Goal: Find contact information

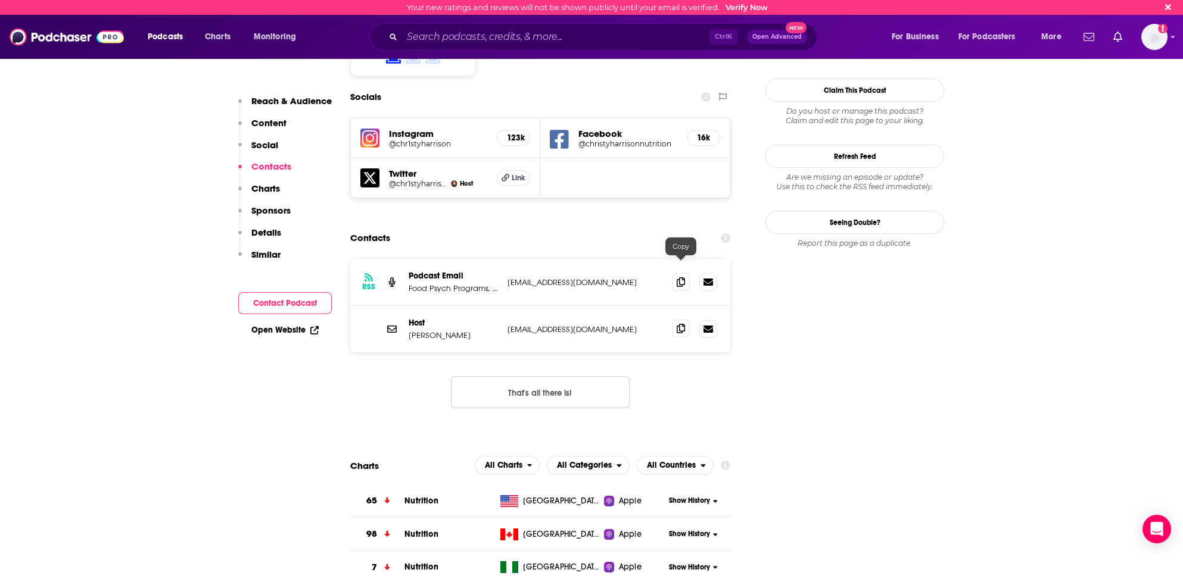
click at [682, 324] on icon at bounding box center [681, 329] width 8 height 10
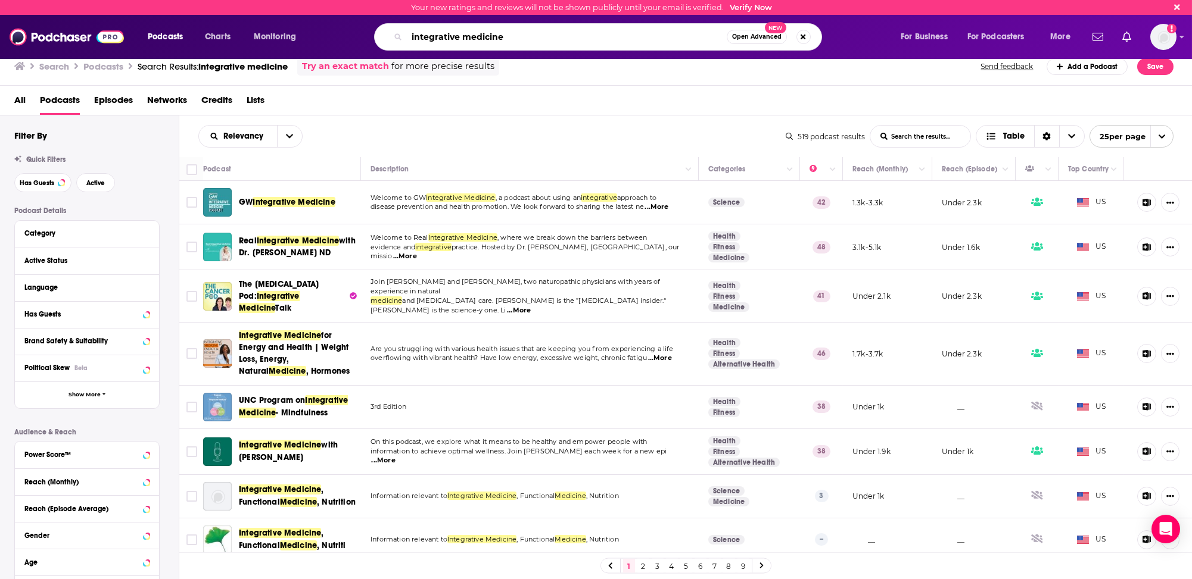
click at [434, 35] on input "integrative medicine" at bounding box center [567, 36] width 320 height 19
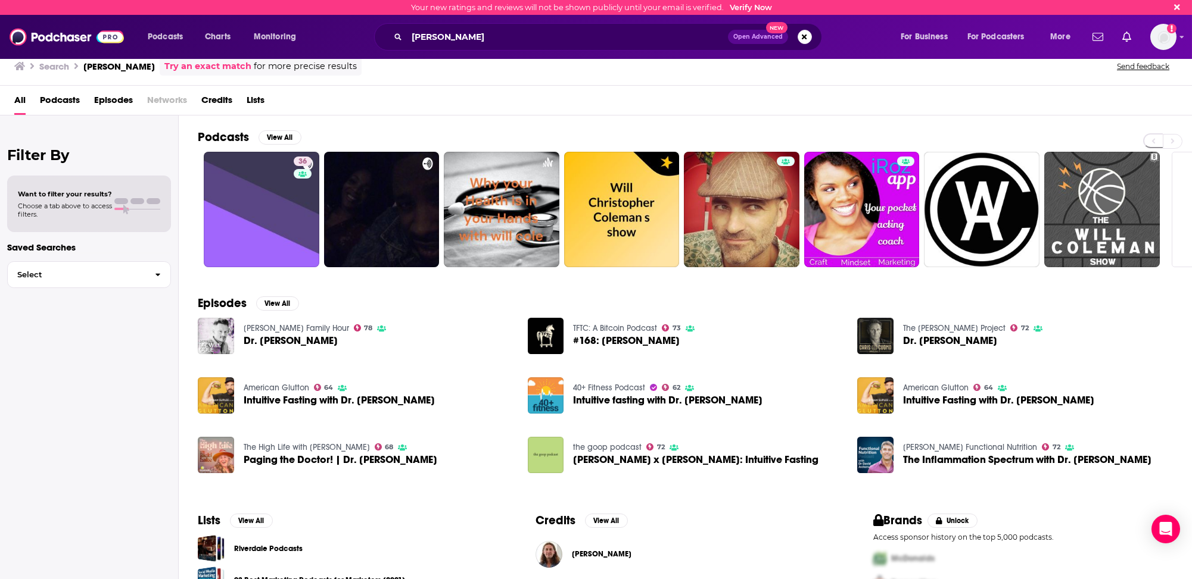
click at [405, 33] on div "[PERSON_NAME] Open Advanced New" at bounding box center [598, 36] width 448 height 27
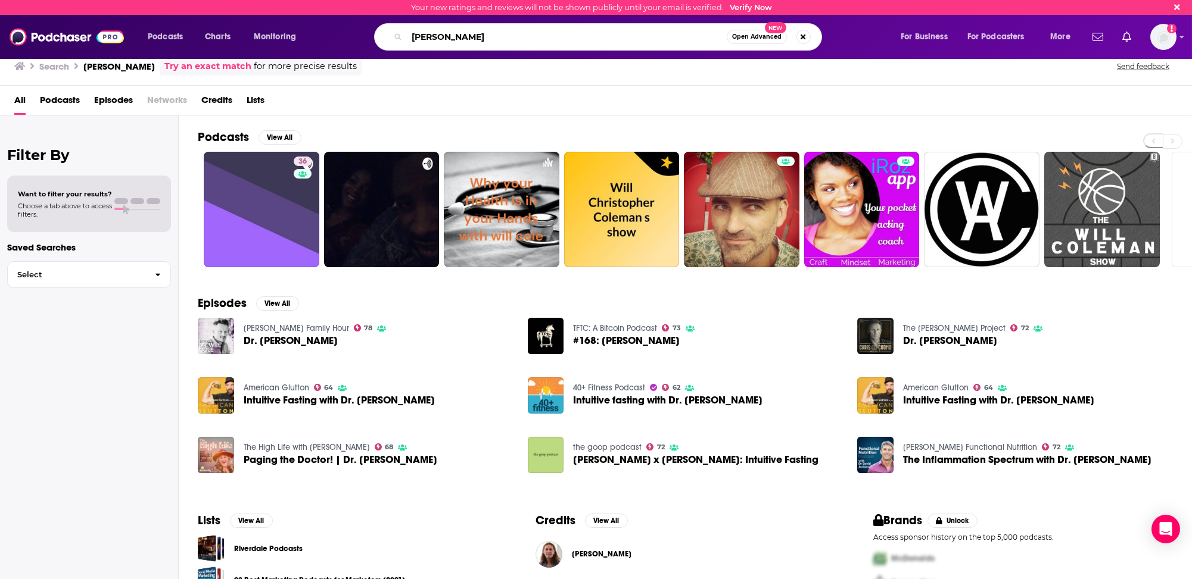
click at [411, 36] on input "[PERSON_NAME]" at bounding box center [567, 36] width 320 height 19
type input ""Dr. [PERSON_NAME]""
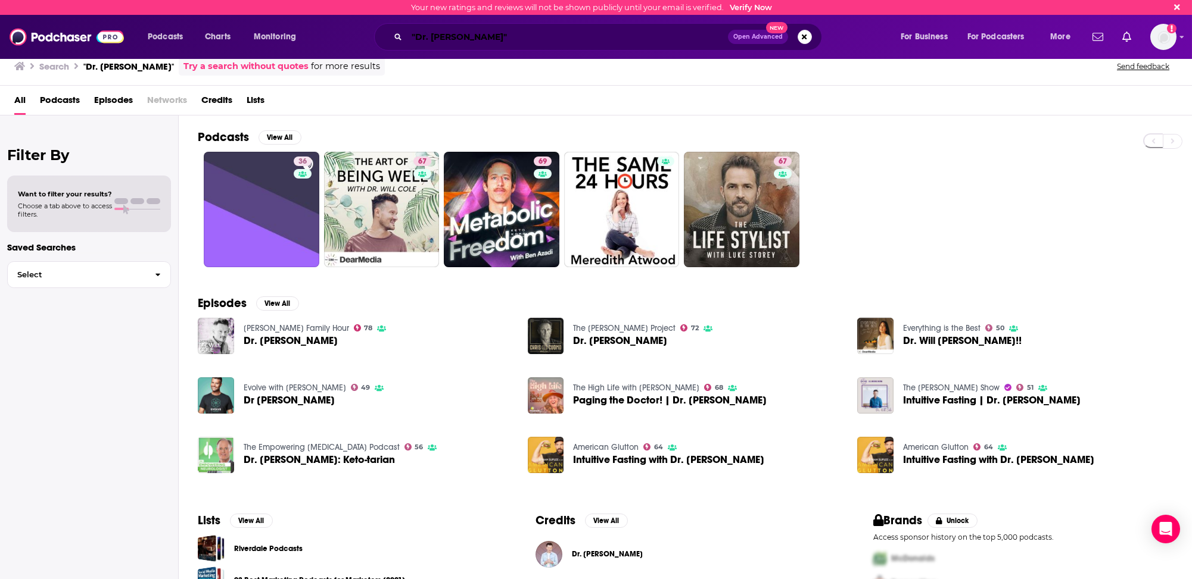
click at [426, 36] on input ""Dr. [PERSON_NAME]"" at bounding box center [567, 36] width 321 height 19
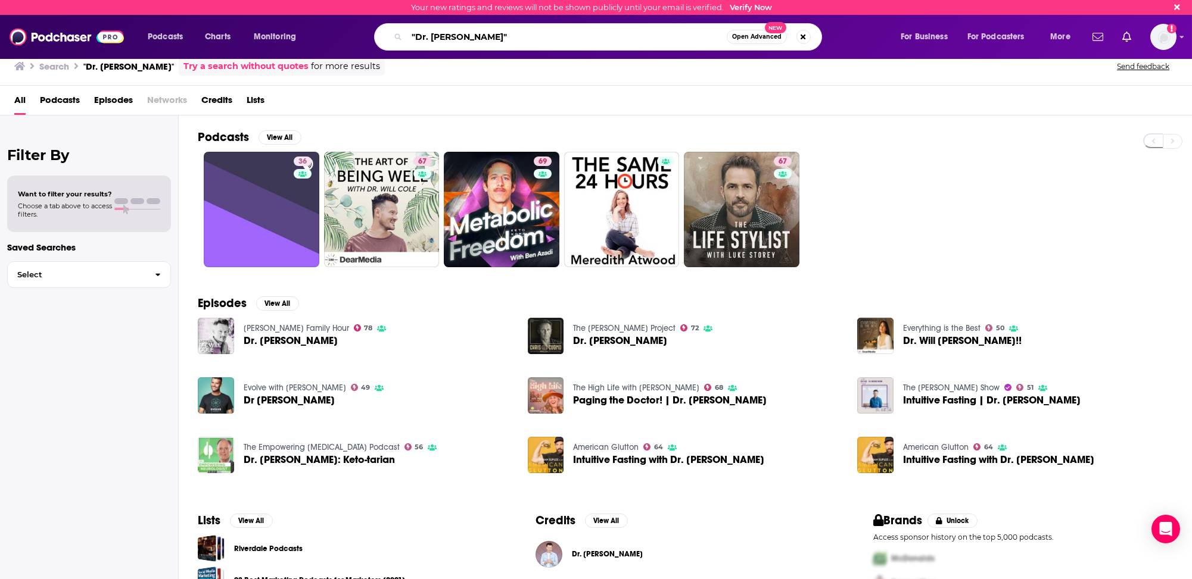
click at [426, 36] on input ""Dr. [PERSON_NAME]"" at bounding box center [567, 36] width 320 height 19
type input "The Art of Being Well"
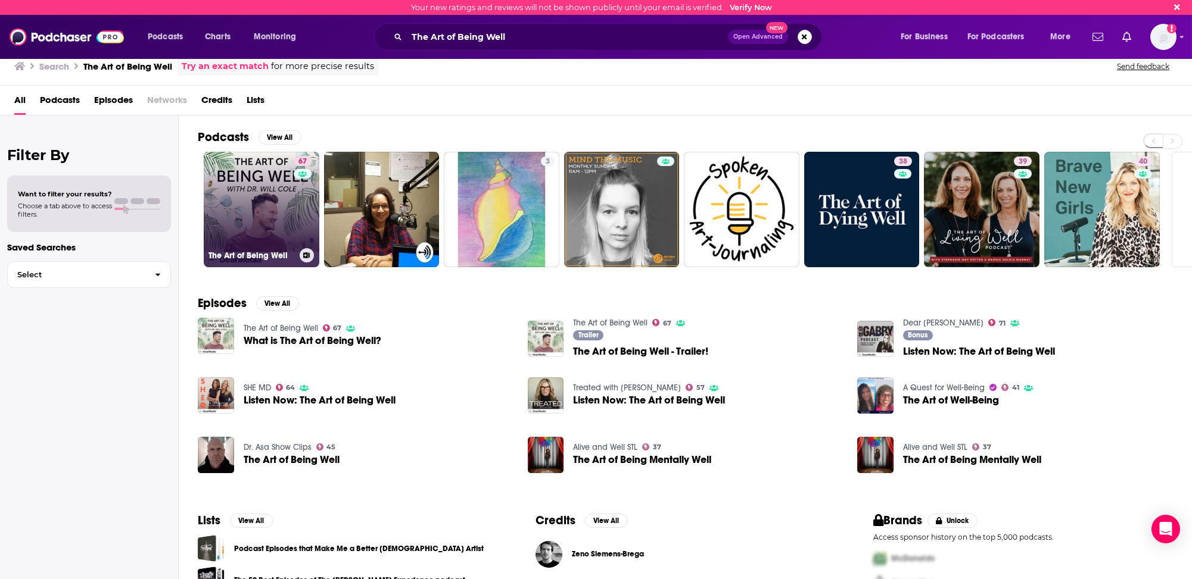
click at [235, 219] on link "67 The Art of Being Well" at bounding box center [262, 210] width 116 height 116
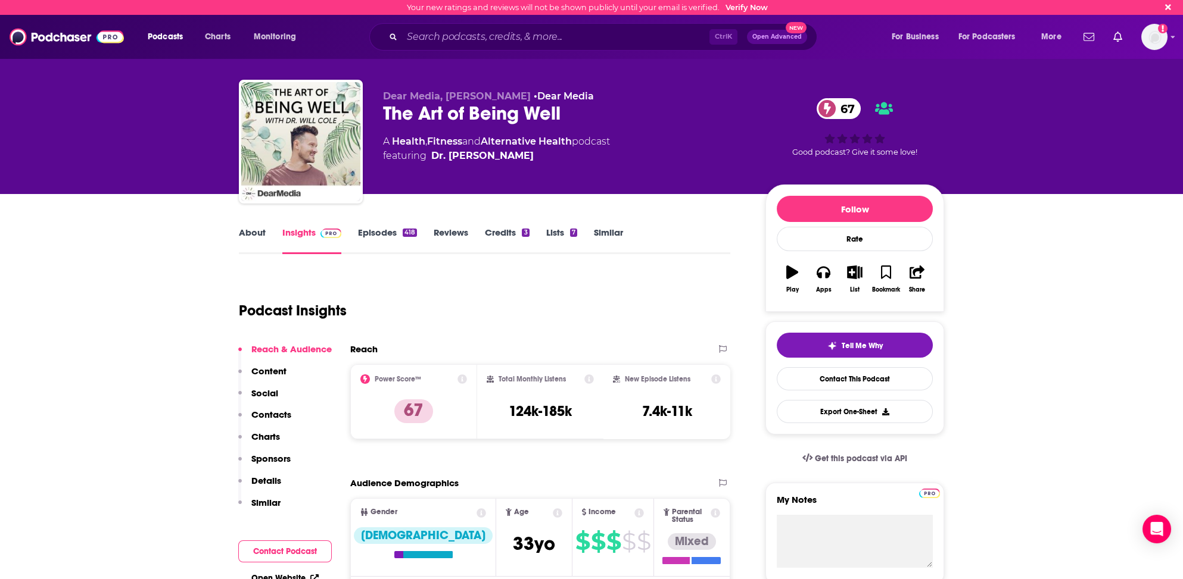
click at [274, 411] on p "Contacts" at bounding box center [271, 414] width 40 height 11
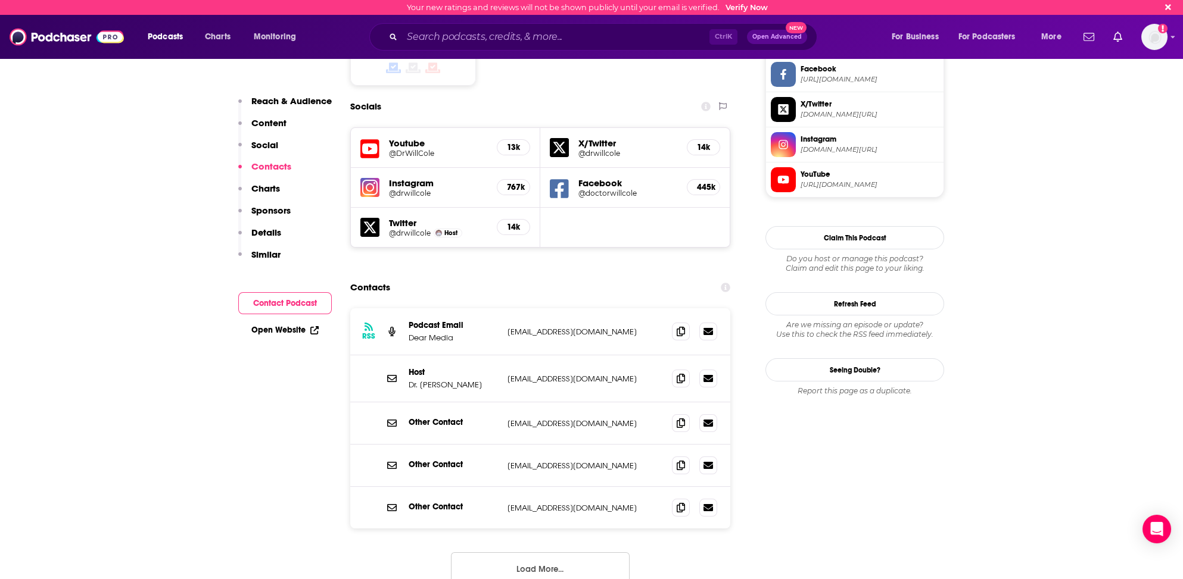
scroll to position [1060, 0]
